Goal: Task Accomplishment & Management: Manage account settings

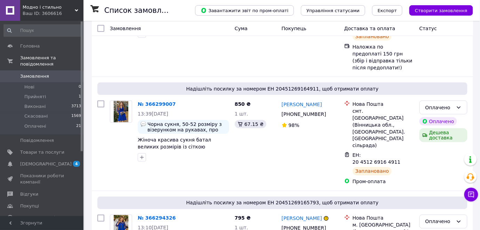
scroll to position [257, 0]
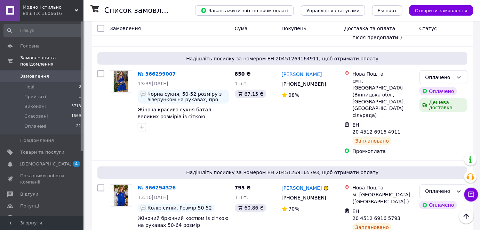
click at [71, 9] on span "Модно і стильно" at bounding box center [49, 7] width 52 height 6
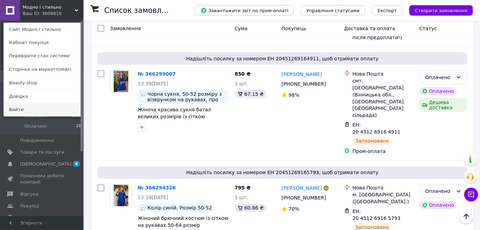
click at [47, 109] on link "Вийти" at bounding box center [42, 109] width 76 height 13
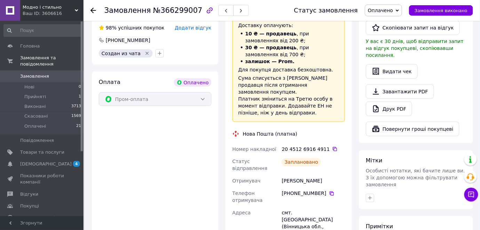
scroll to position [206, 0]
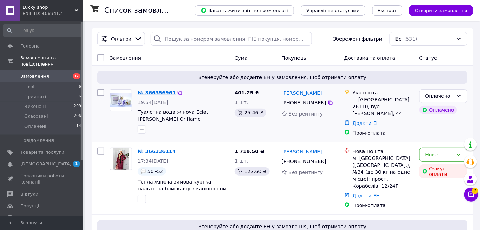
click at [158, 92] on link "№ 366356961" at bounding box center [157, 93] width 38 height 6
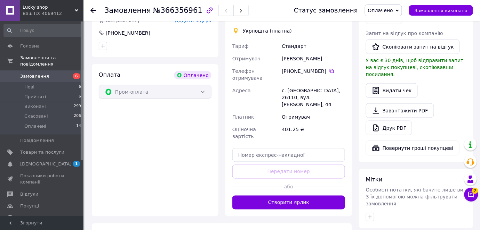
scroll to position [206, 0]
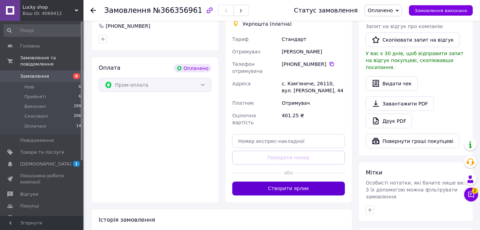
click at [292, 182] on button "Створити ярлик" at bounding box center [288, 189] width 113 height 14
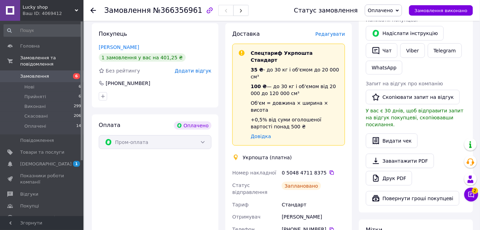
scroll to position [51, 0]
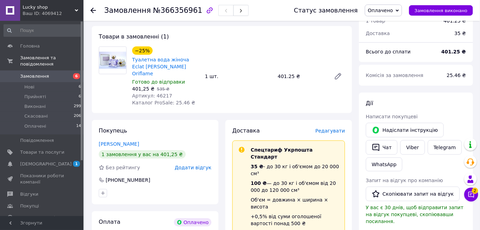
click at [95, 10] on use at bounding box center [93, 11] width 6 height 6
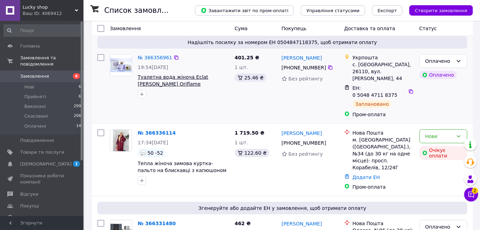
scroll to position [51, 0]
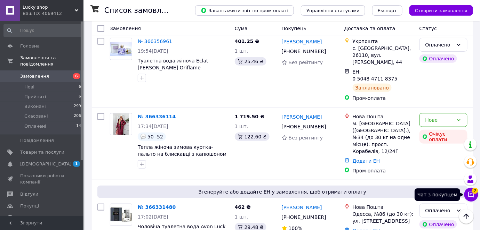
click at [474, 196] on icon at bounding box center [470, 195] width 7 height 7
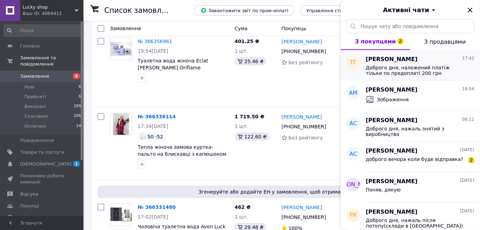
click at [453, 68] on span "Доброго дня, наложений платіж тільки по предоплаті 200 грн" at bounding box center [415, 70] width 99 height 11
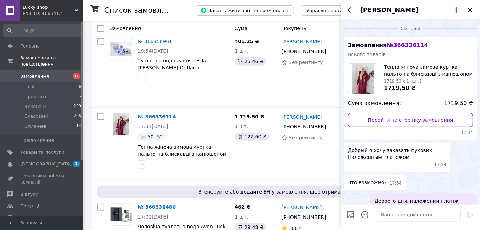
scroll to position [13, 0]
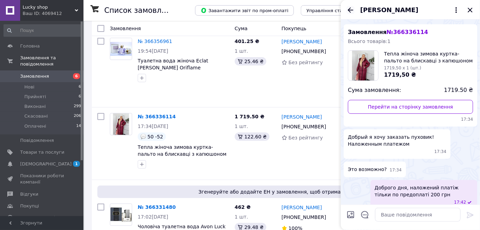
click at [348, 11] on icon "Назад" at bounding box center [350, 10] width 8 height 8
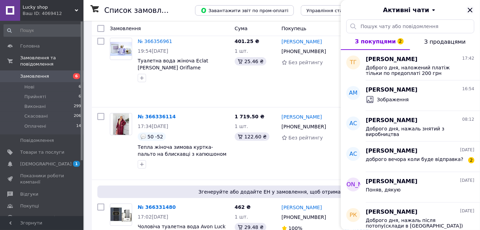
click at [470, 10] on icon "Закрити" at bounding box center [469, 10] width 5 height 5
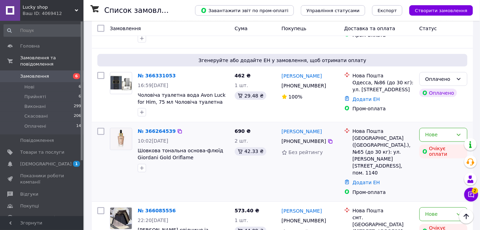
scroll to position [309, 0]
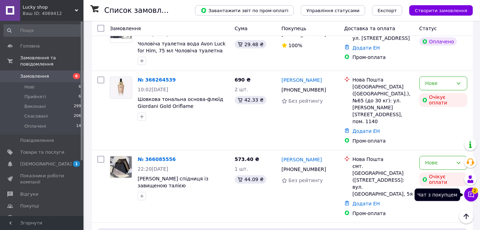
click at [469, 195] on icon at bounding box center [470, 195] width 7 height 7
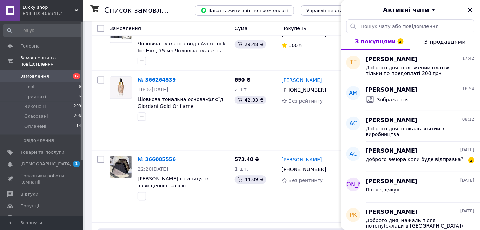
click at [469, 5] on div "Активні чати" at bounding box center [410, 9] width 139 height 19
click at [470, 10] on icon "Закрити" at bounding box center [469, 10] width 5 height 5
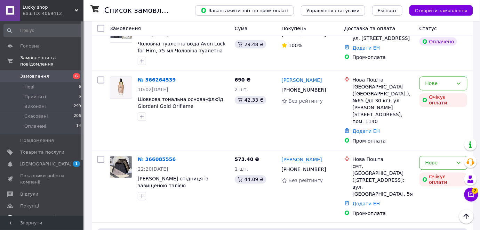
click at [53, 215] on span "Каталог ProSale" at bounding box center [42, 218] width 44 height 6
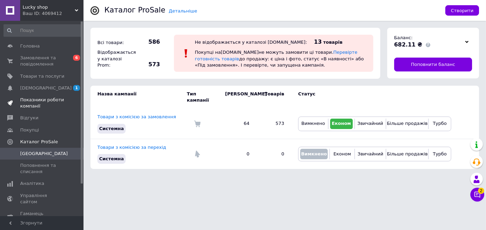
click at [42, 99] on span "Показники роботи компанії" at bounding box center [42, 103] width 44 height 13
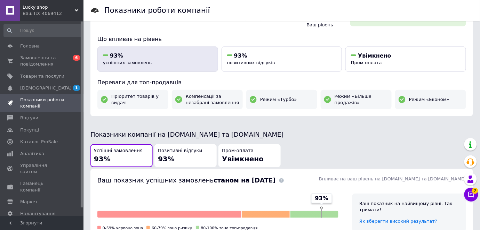
scroll to position [51, 0]
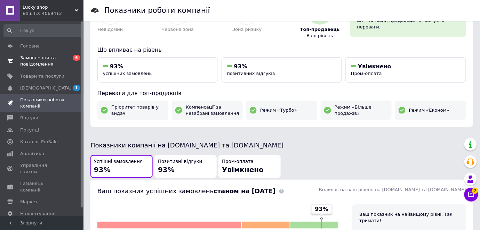
click at [49, 58] on span "Замовлення та повідомлення" at bounding box center [42, 61] width 44 height 13
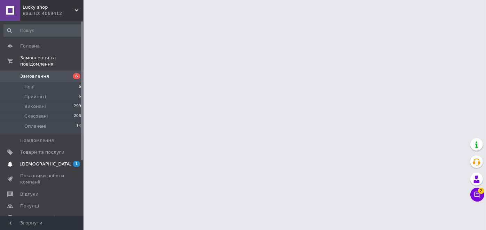
click at [49, 158] on link "Сповіщення 1 0" at bounding box center [42, 164] width 85 height 12
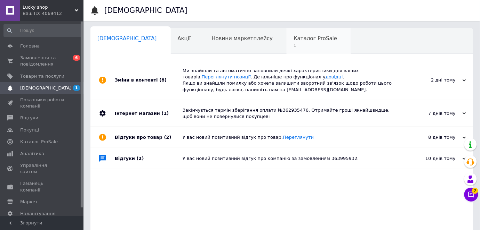
click at [293, 43] on span "1" at bounding box center [314, 45] width 43 height 5
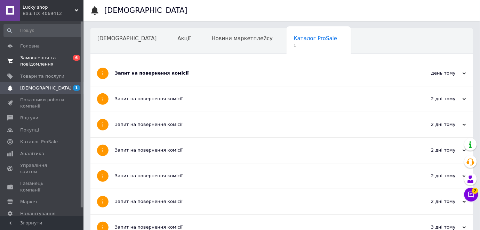
click at [56, 55] on span "Замовлення та повідомлення" at bounding box center [42, 61] width 44 height 13
